Goal: Transaction & Acquisition: Purchase product/service

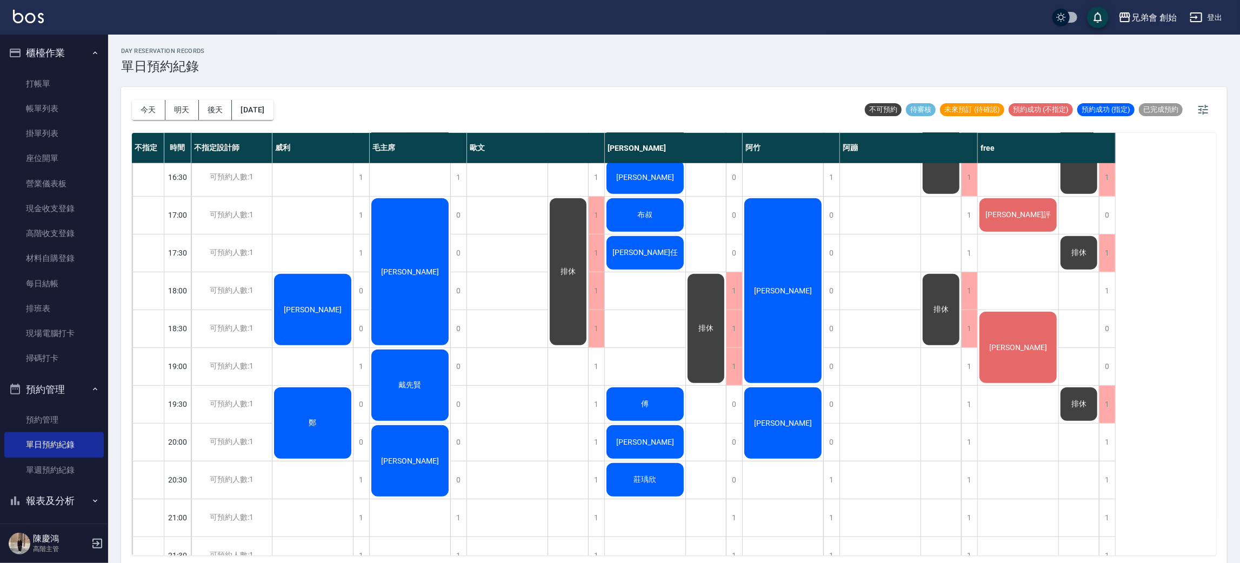
scroll to position [572, 0]
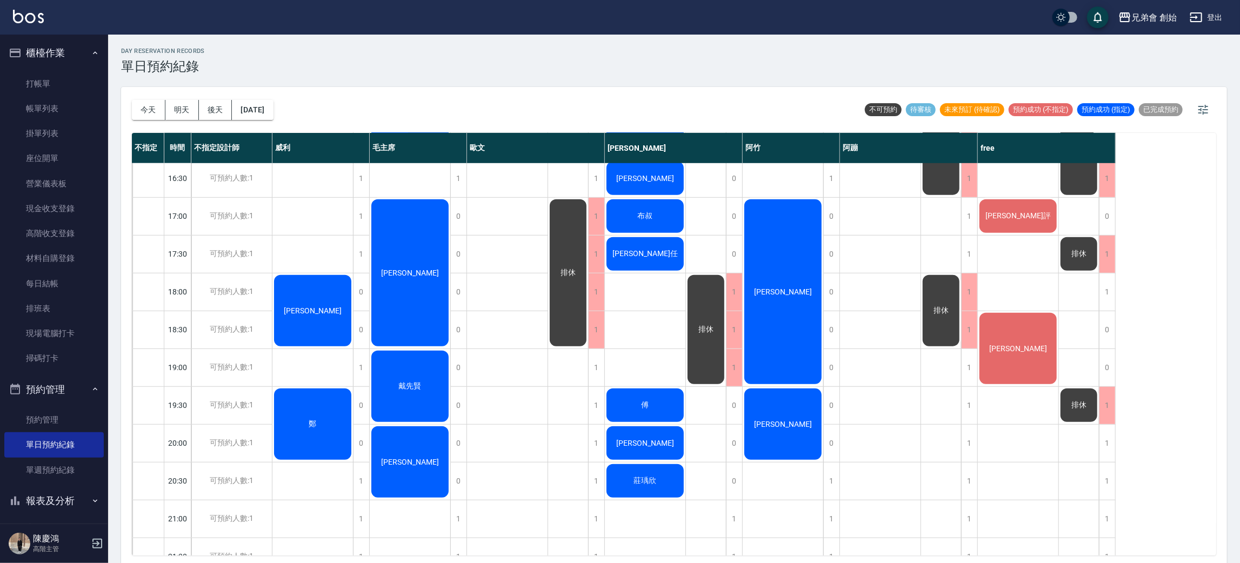
click at [637, 326] on div "鄧又晨 張家儒 布叔 文浤任 傅 謝大哥 莊瑀欣" at bounding box center [645, 141] width 81 height 1098
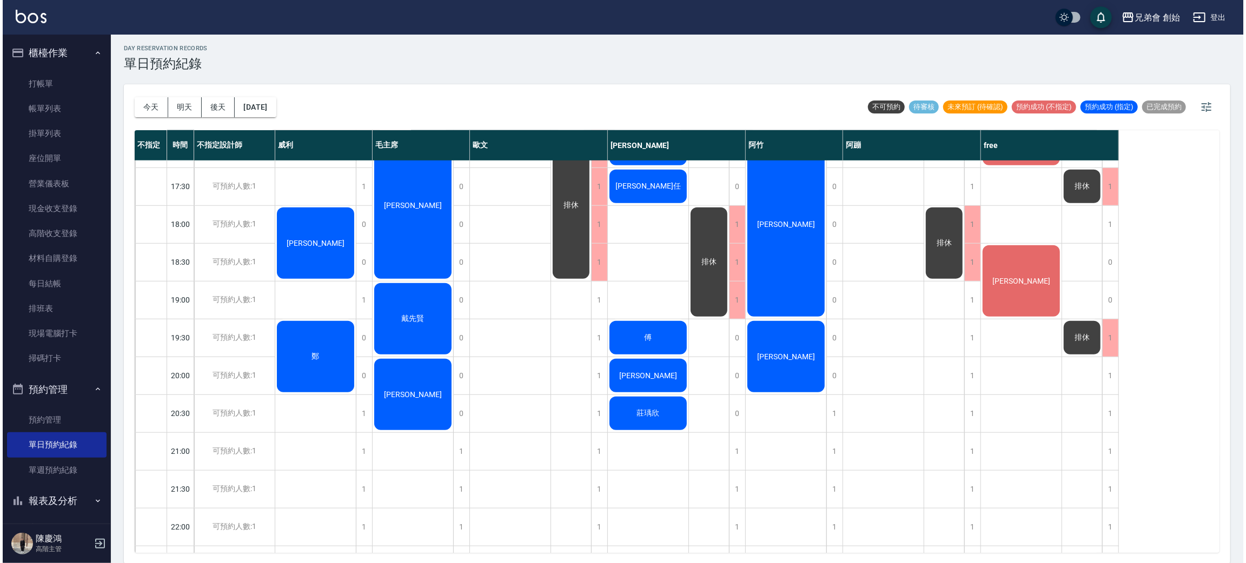
scroll to position [474, 0]
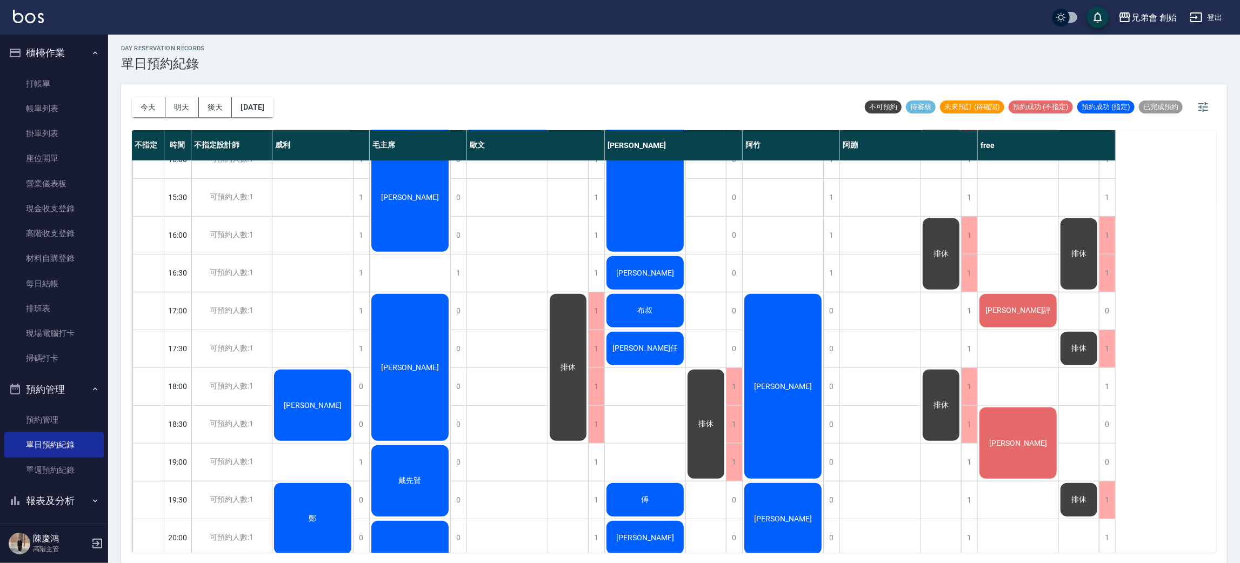
click at [1021, 316] on div "蘇楷評" at bounding box center [1018, 311] width 81 height 37
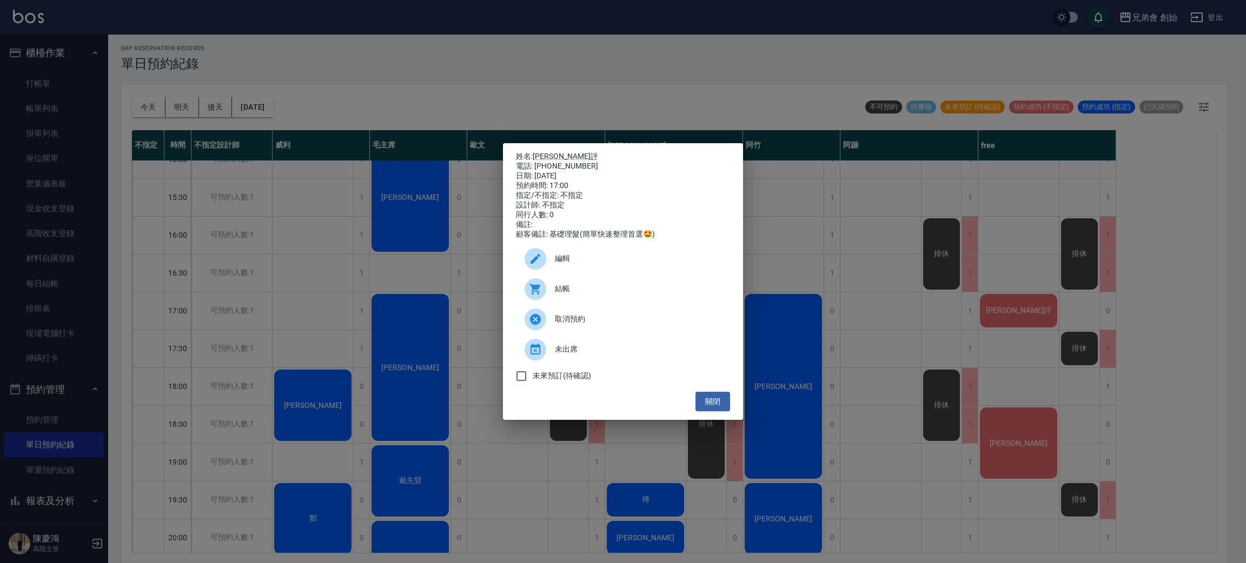
drag, startPoint x: 820, startPoint y: 380, endPoint x: 761, endPoint y: 121, distance: 265.1
click at [703, 94] on div "姓名: 蘇楷評 電話: 0903352158 日期: 2025/10/11 預約時間: 17:00 指定/不指定: 不指定 設計師: 不指定 同行人數: 0 …" at bounding box center [623, 281] width 1246 height 563
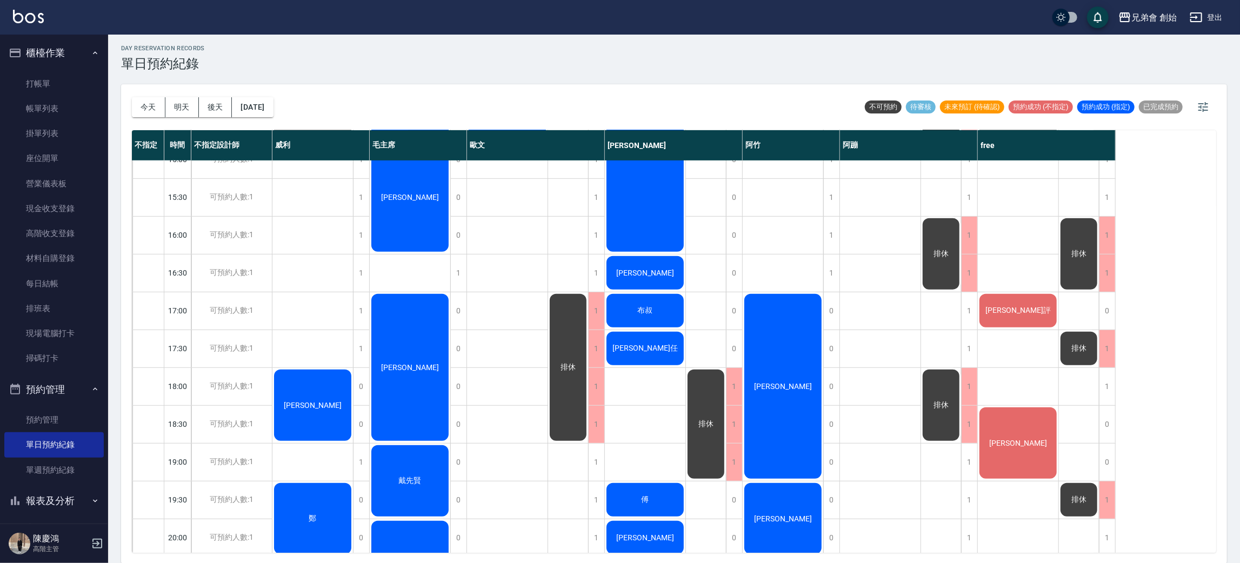
click at [1026, 314] on span "蘇楷評" at bounding box center [1019, 311] width 70 height 10
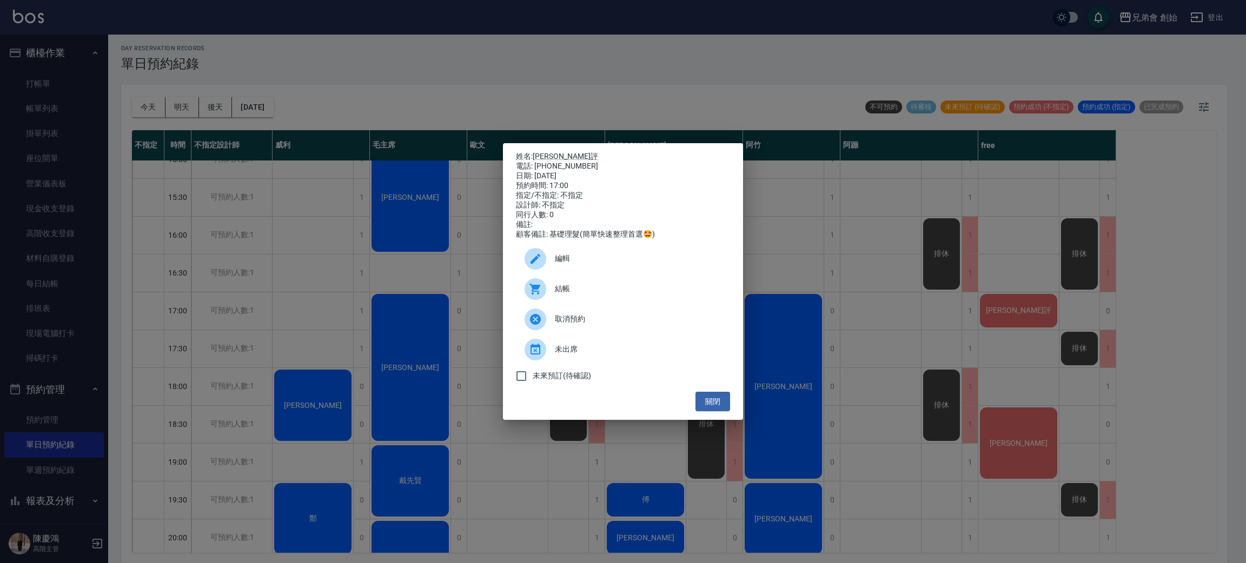
click at [601, 294] on span "結帳" at bounding box center [638, 288] width 167 height 11
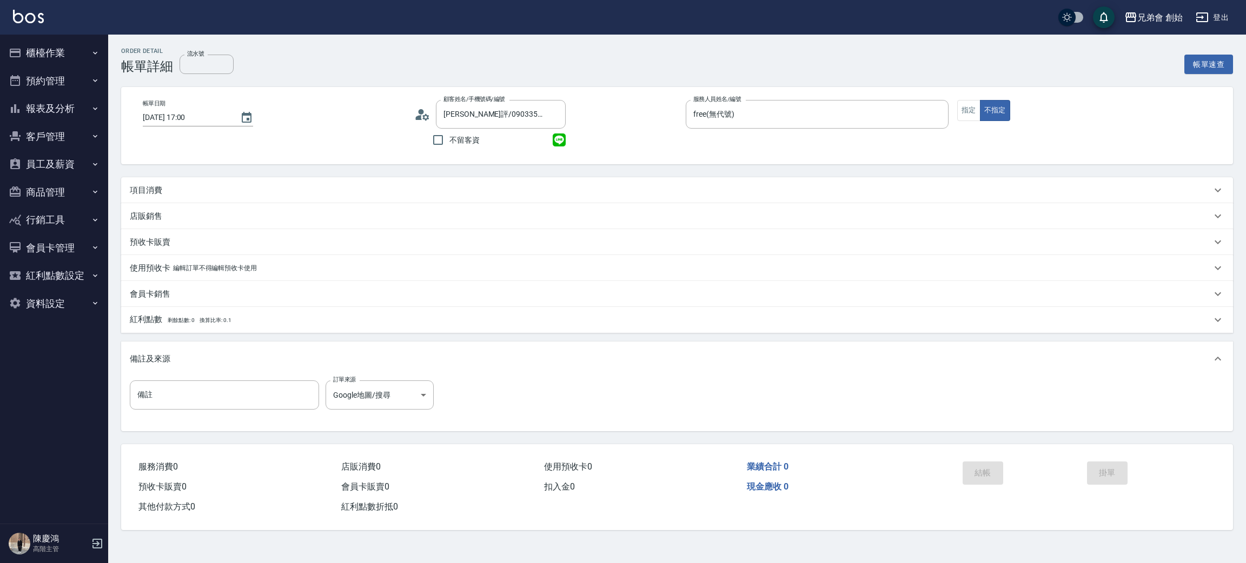
click at [278, 190] on div "項目消費" at bounding box center [670, 190] width 1081 height 11
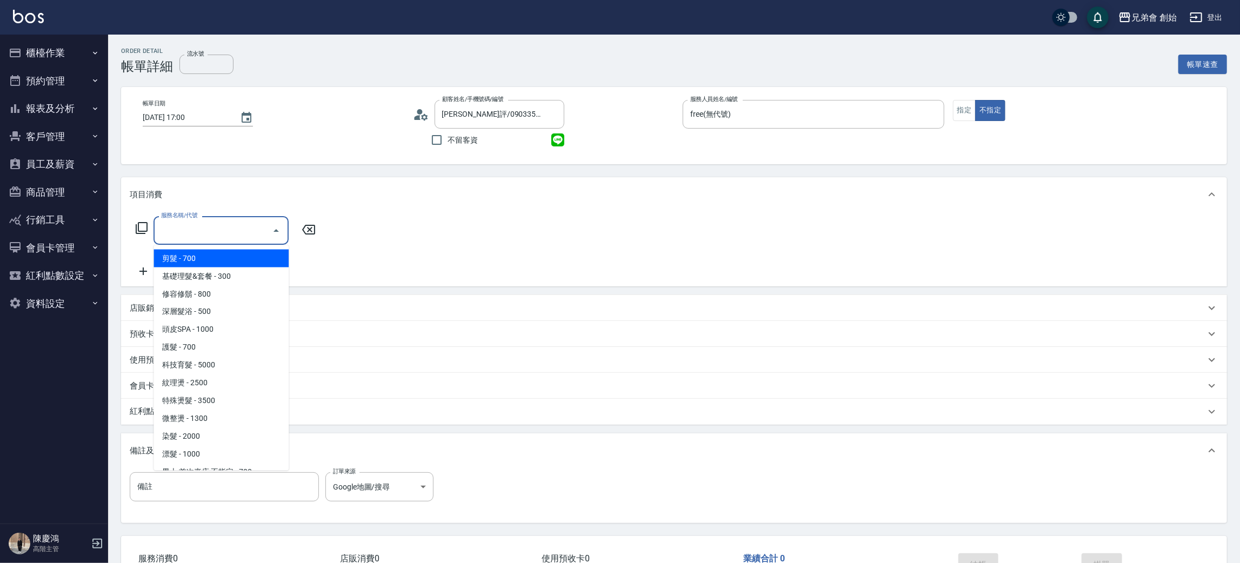
click at [198, 238] on input "服務名稱/代號" at bounding box center [212, 230] width 109 height 19
drag, startPoint x: 226, startPoint y: 260, endPoint x: 308, endPoint y: 252, distance: 82.0
click at [226, 259] on span "剪髮 - 700" at bounding box center [221, 259] width 135 height 18
type input "剪髮(A01)"
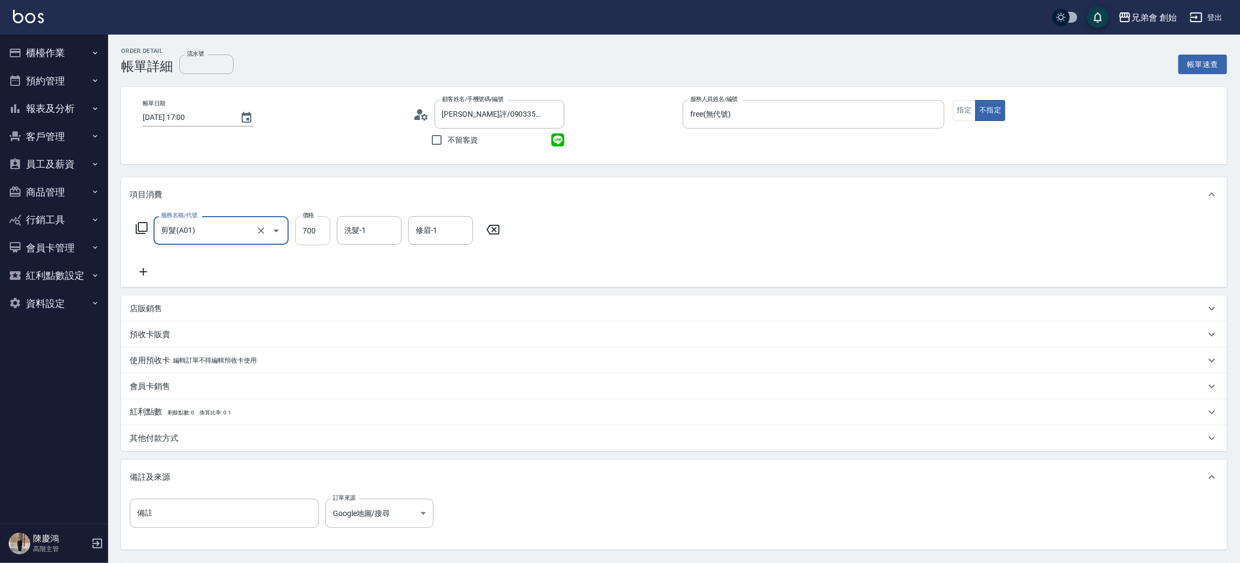
click at [326, 236] on input "700" at bounding box center [312, 230] width 35 height 29
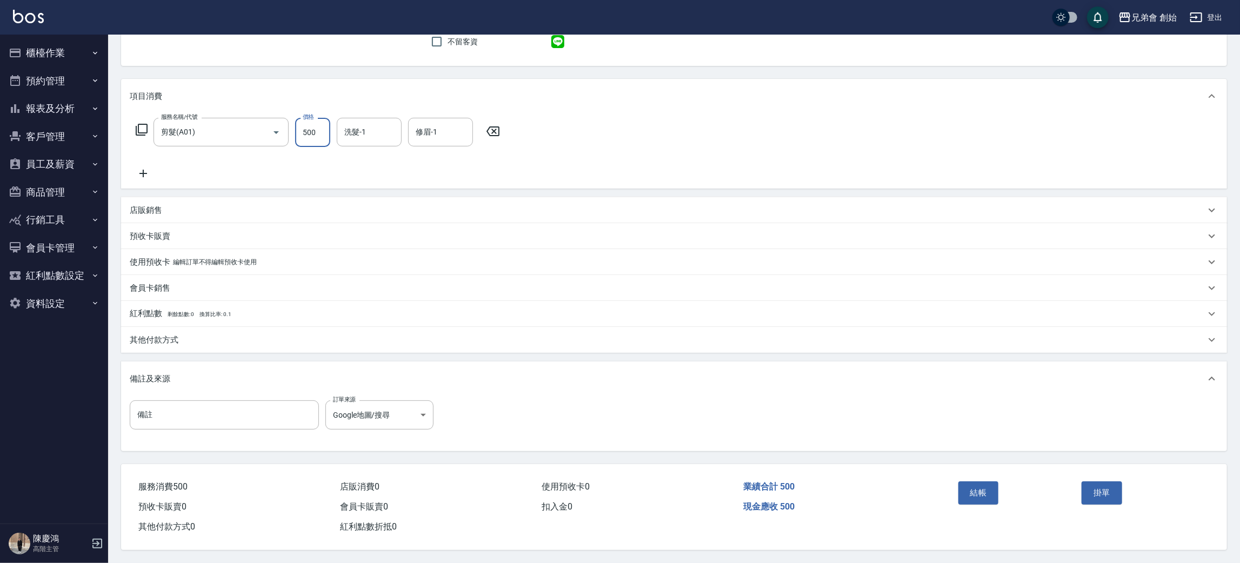
type input "500"
click at [999, 504] on div "結帳" at bounding box center [1016, 500] width 124 height 47
click at [991, 501] on button "結帳" at bounding box center [979, 493] width 41 height 23
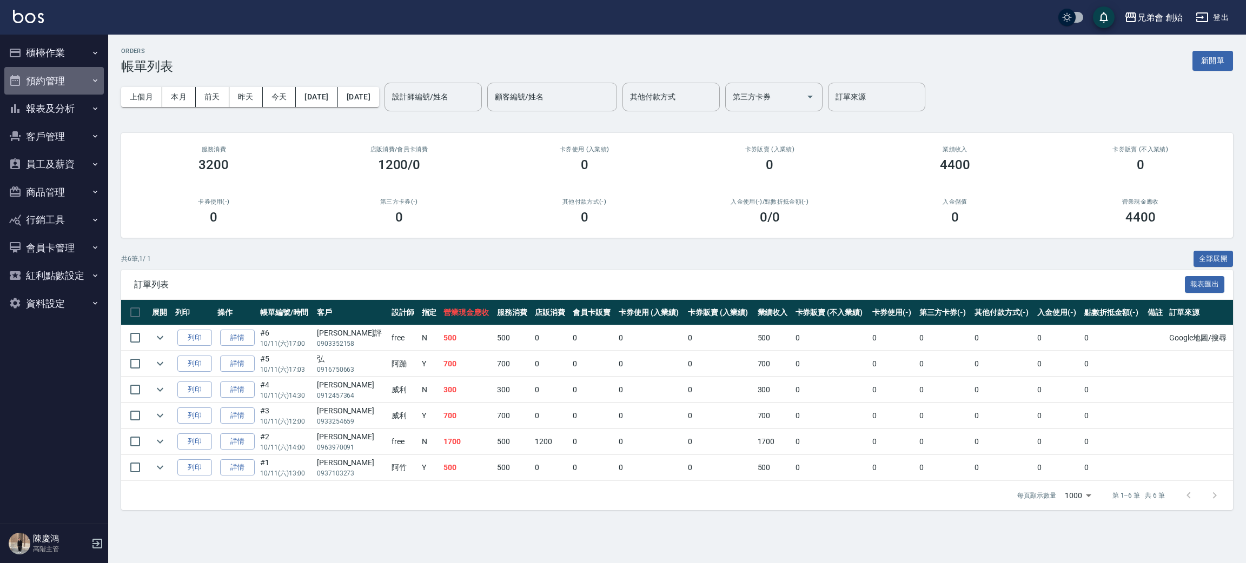
click at [35, 83] on button "預約管理" at bounding box center [53, 81] width 99 height 28
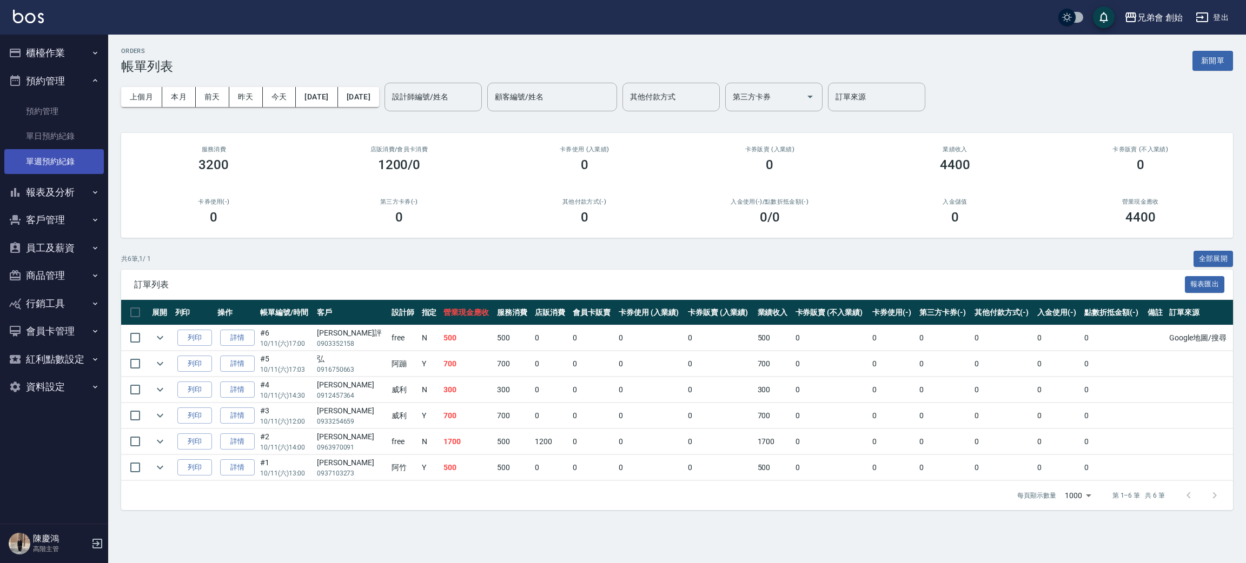
drag, startPoint x: 72, startPoint y: 139, endPoint x: 55, endPoint y: 152, distance: 21.6
click at [71, 139] on link "單日預約紀錄" at bounding box center [53, 136] width 99 height 25
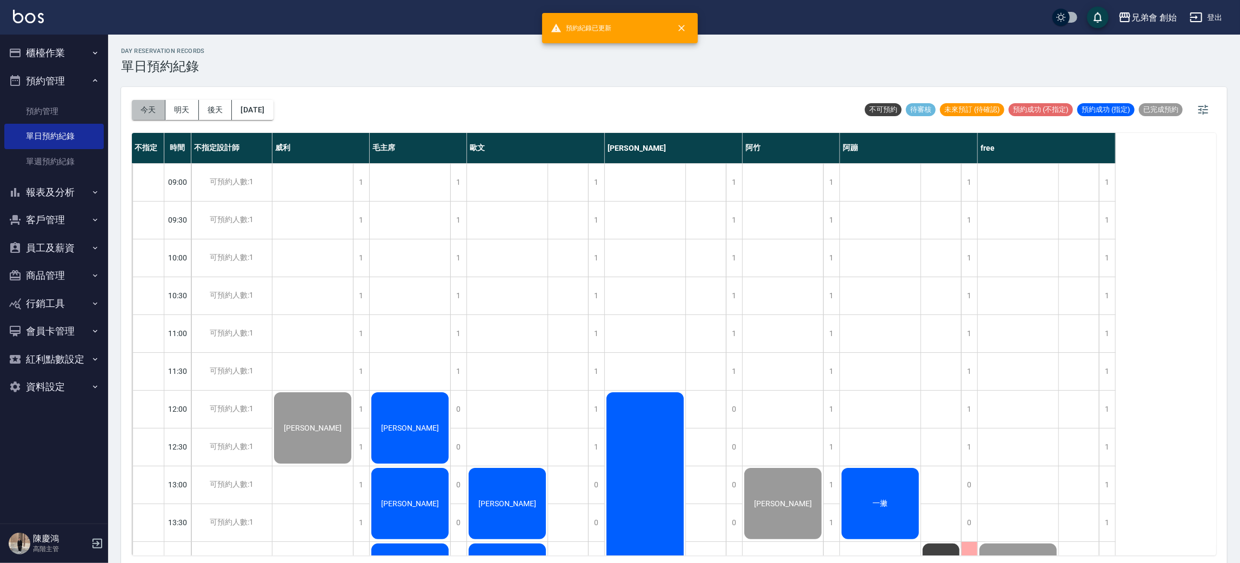
click at [155, 112] on button "今天" at bounding box center [149, 110] width 34 height 20
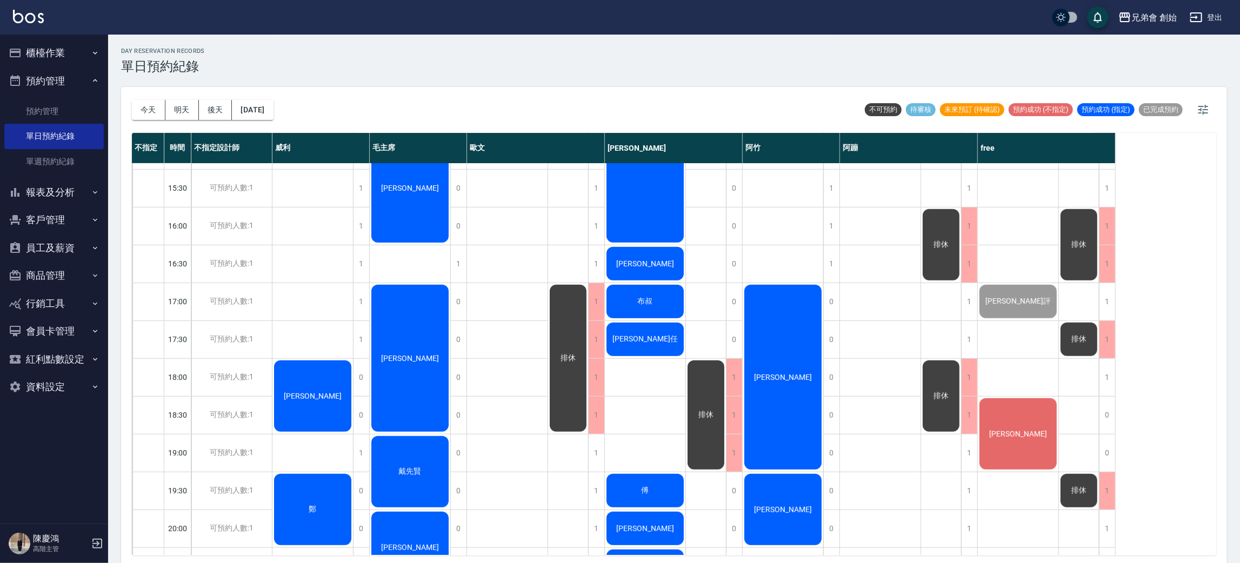
scroll to position [243, 0]
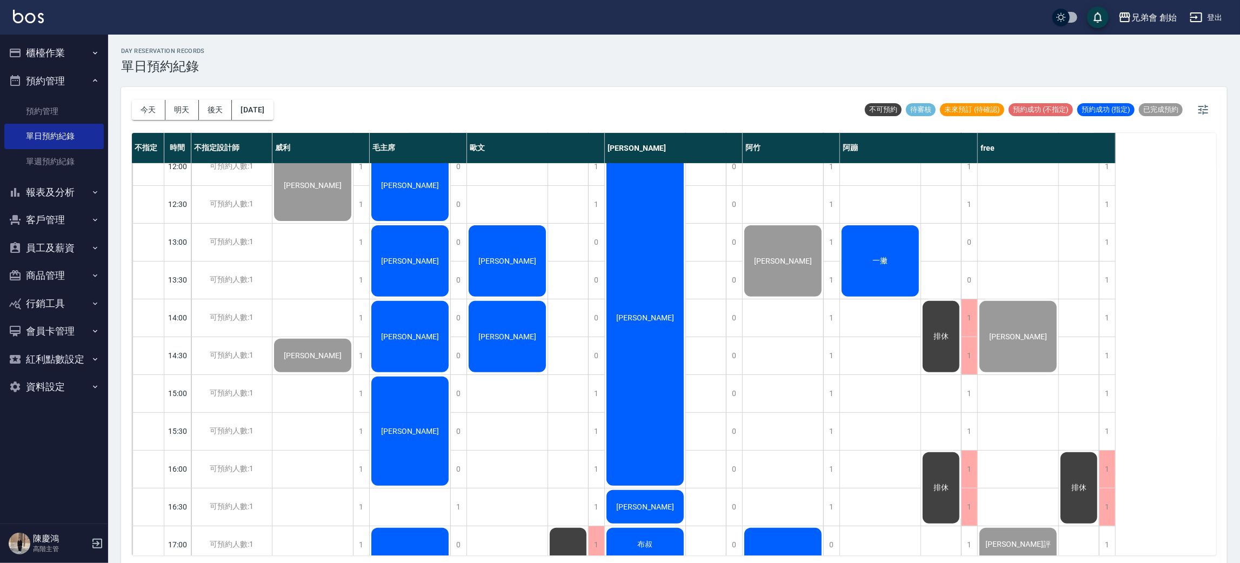
click at [317, 356] on span "黃勝豪" at bounding box center [313, 355] width 62 height 9
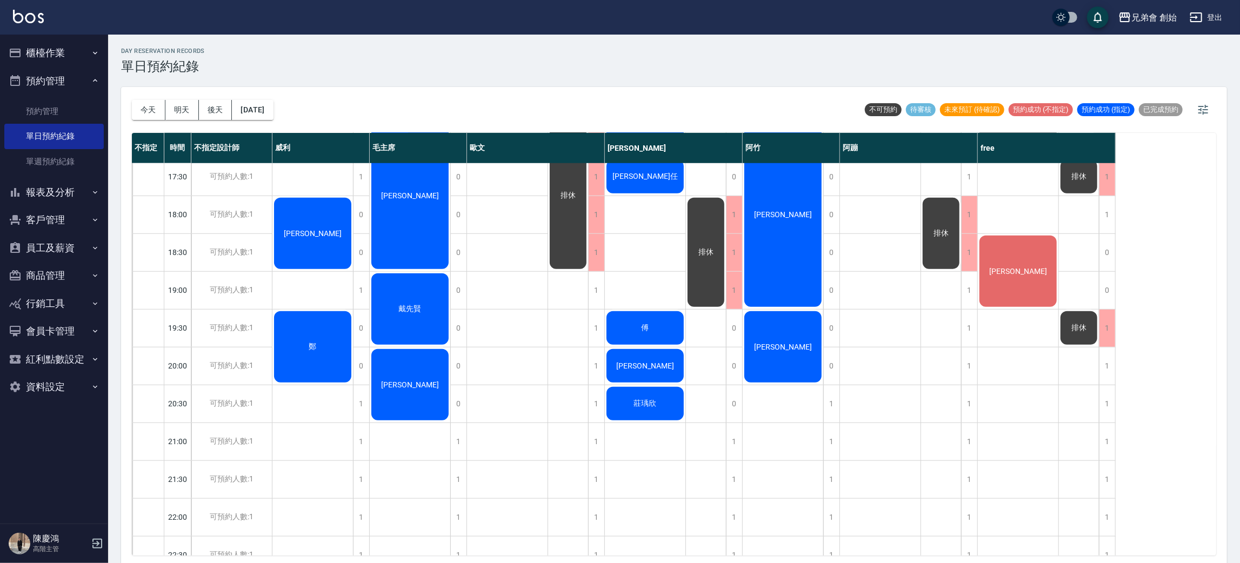
scroll to position [405, 0]
